Goal: Task Accomplishment & Management: Complete application form

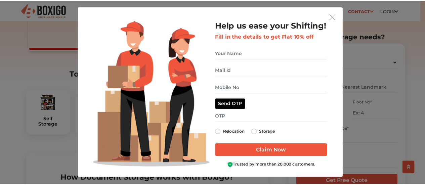
scroll to position [5, 0]
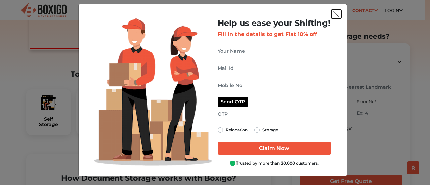
click at [335, 14] on img "get free quote dialog" at bounding box center [336, 14] width 6 height 6
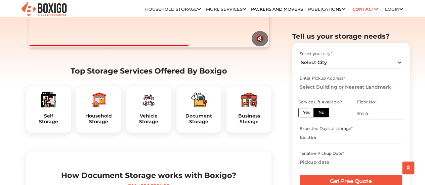
click at [377, 8] on link "Contact" at bounding box center [365, 9] width 30 height 10
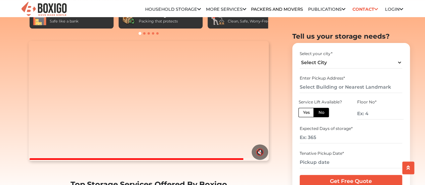
scroll to position [67, 0]
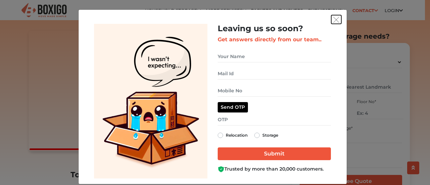
click at [333, 22] on img "get free quote dialog" at bounding box center [336, 20] width 6 height 6
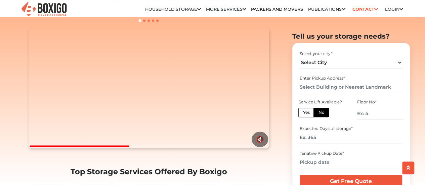
click at [235, 12] on link "More services" at bounding box center [226, 9] width 40 height 5
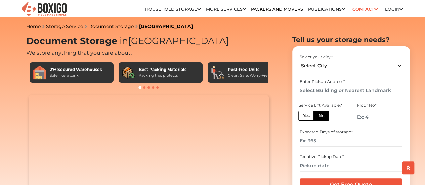
scroll to position [0, 0]
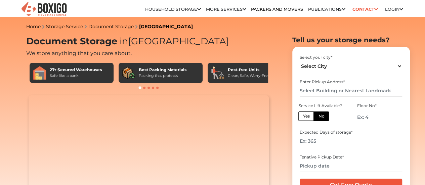
click at [0, 0] on link "Document Storage in [GEOGRAPHIC_DATA]" at bounding box center [0, 0] width 0 height 0
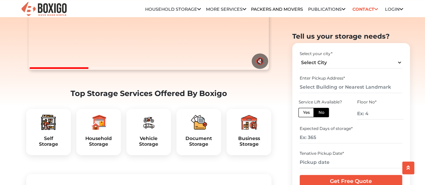
scroll to position [201, 0]
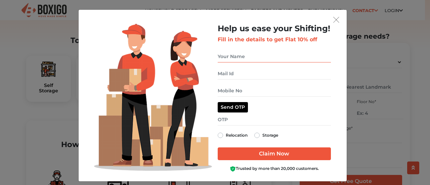
click at [258, 57] on input "get free quote dialog" at bounding box center [273, 57] width 113 height 12
type input "[PERSON_NAME]"
click at [241, 76] on input "get free quote dialog" at bounding box center [273, 74] width 113 height 12
click at [334, 21] on img "get free quote dialog" at bounding box center [336, 20] width 6 height 6
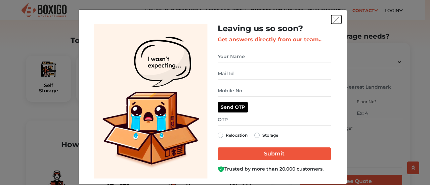
click at [331, 19] on button "get free quote dialog" at bounding box center [336, 19] width 10 height 9
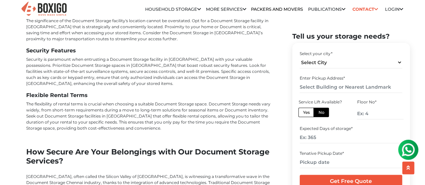
scroll to position [2349, 0]
